Goal: Navigation & Orientation: Find specific page/section

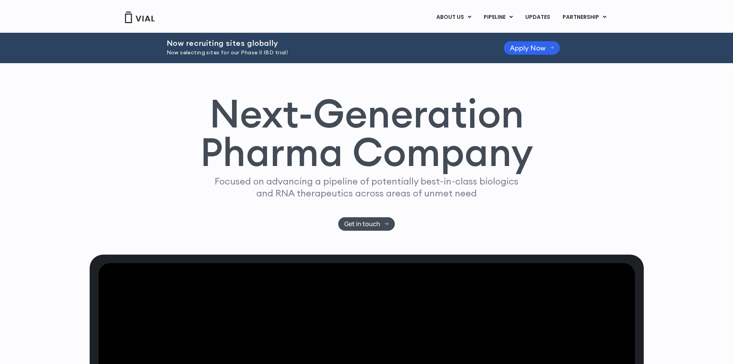
click at [145, 21] on img at bounding box center [139, 18] width 31 height 12
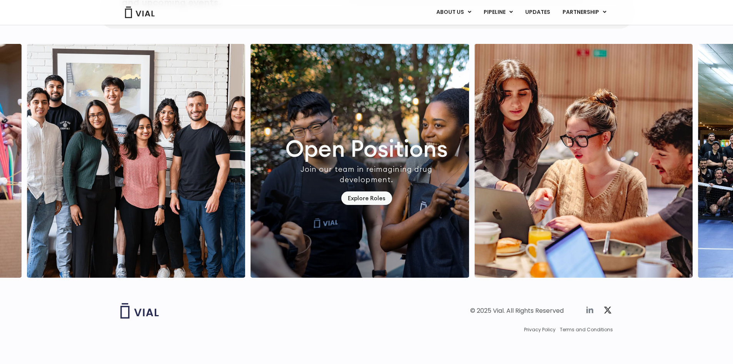
click at [593, 310] on icon at bounding box center [589, 309] width 7 height 7
click at [549, 327] on span "Privacy Policy" at bounding box center [540, 329] width 32 height 7
